Goal: Book appointment/travel/reservation

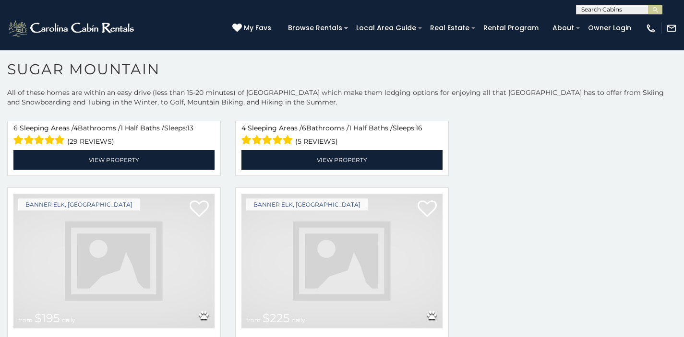
scroll to position [1548, 0]
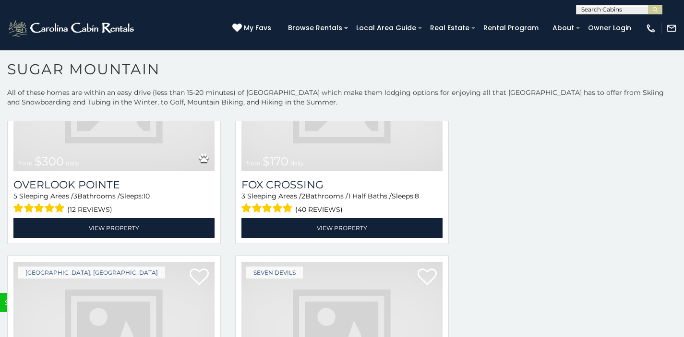
scroll to position [3124, 0]
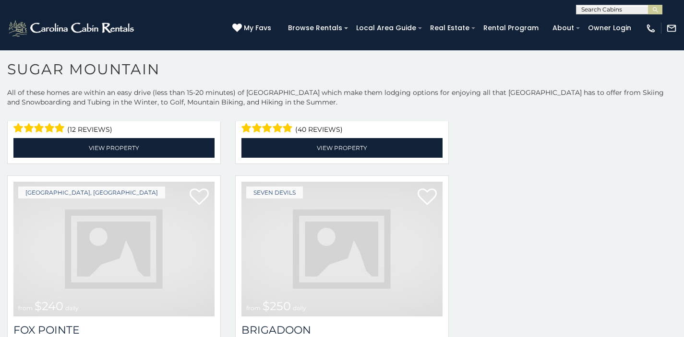
click at [329, 193] on img at bounding box center [341, 249] width 201 height 135
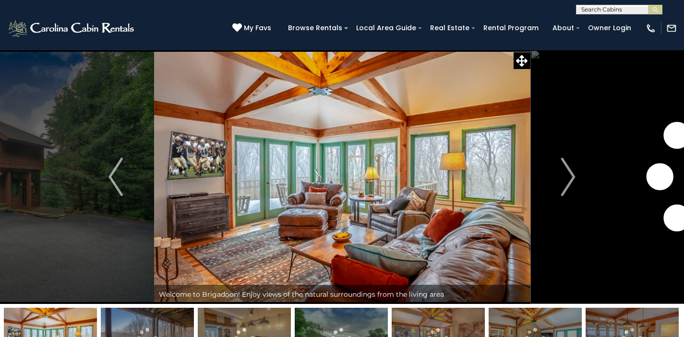
scroll to position [35, 0]
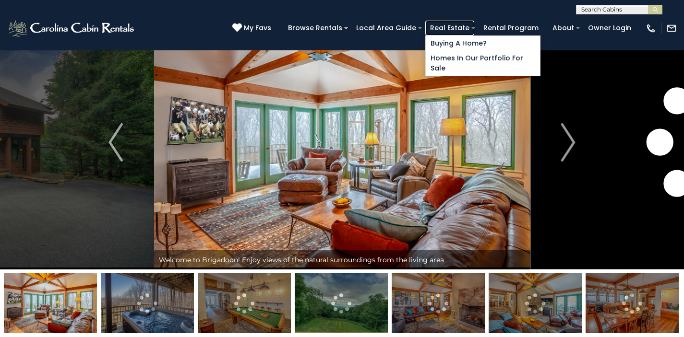
click at [474, 28] on link "Real Estate" at bounding box center [449, 28] width 49 height 15
